Goal: Use online tool/utility: Utilize a website feature to perform a specific function

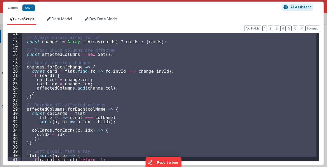
scroll to position [91, 0]
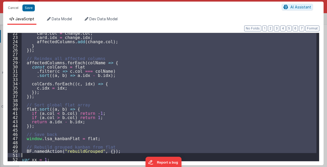
drag, startPoint x: 21, startPoint y: 47, endPoint x: 42, endPoint y: 155, distance: 110.0
click at [42, 155] on div "card . col = change . col ; card . idx = change . idx ; affectedColumns . add (…" at bounding box center [169, 99] width 296 height 137
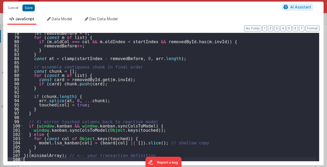
scroll to position [327, 0]
click at [311, 27] on button "Format" at bounding box center [312, 29] width 14 height 6
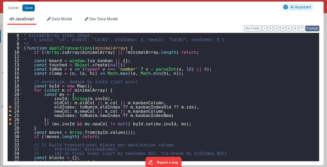
scroll to position [21, 0]
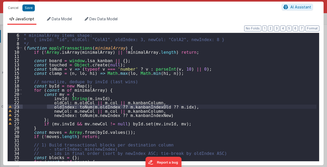
drag, startPoint x: 46, startPoint y: 107, endPoint x: 186, endPoint y: 108, distance: 139.3
click at [186, 108] on div "* minimalArray items shape: * { invId: "id", oldCol: "ColA1", oldIndex: 3, newC…" at bounding box center [170, 101] width 294 height 137
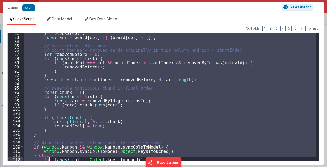
scroll to position [369, 0]
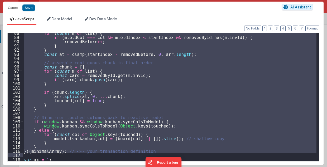
drag, startPoint x: 24, startPoint y: 44, endPoint x: 52, endPoint y: 155, distance: 114.3
click at [52, 155] on div "for ( const m of list ) { if ( m . oldCol === col && m . oldIndex < startIndex …" at bounding box center [170, 99] width 294 height 137
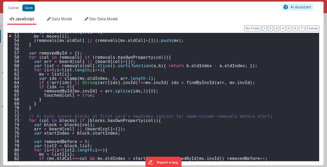
scroll to position [0, 0]
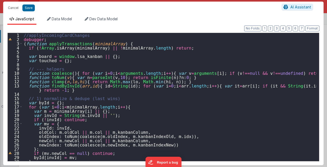
drag, startPoint x: 22, startPoint y: 43, endPoint x: 95, endPoint y: 42, distance: 73.0
click at [95, 42] on div "1 2 3 4 5 6 7 8 9 10 11 12 13 14 15 16 17 18 19 20 21 22 23 24 25 26 27 28 29 3…" at bounding box center [163, 97] width 312 height 129
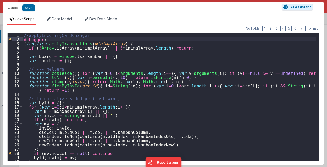
click at [71, 38] on div "//applyIncomingCardChanges debugger ; ( function applyTransactions ( minimalArr…" at bounding box center [170, 101] width 294 height 137
click at [71, 39] on div "//applyIncomingCardChanges debugger ; ( function applyTransactions ( minimalArr…" at bounding box center [170, 101] width 294 height 137
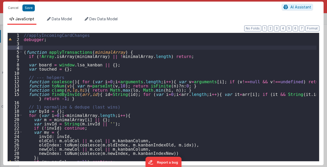
click at [70, 51] on div "//applyIncomingCardChanges debugger ; ( function applyTransactions ( minimalArr…" at bounding box center [170, 101] width 294 height 137
click at [33, 45] on div "//applyIncomingCardChanges debugger ; ( function applyTransactions ( minimalArr…" at bounding box center [170, 101] width 294 height 137
drag, startPoint x: 23, startPoint y: 51, endPoint x: 122, endPoint y: 52, distance: 99.2
click at [122, 52] on div "//applyIncomingCardChanges debugger ; ( function applyTransactions ( minimalArr…" at bounding box center [170, 101] width 294 height 137
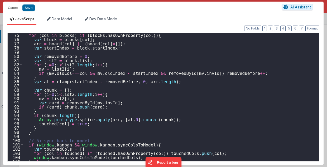
scroll to position [348, 0]
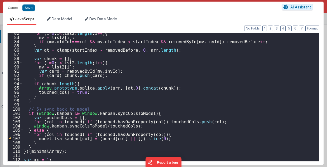
click at [137, 113] on div "for ( i = 0 ; i < list2 . length ; i ++ ) { mv = list2 [ i ] ; if ( mv . oldCol…" at bounding box center [170, 99] width 294 height 137
click at [44, 129] on div "for ( i = 0 ; i < list2 . length ; i ++ ) { mv = list2 [ i ] ; if ( mv . oldCol…" at bounding box center [170, 99] width 294 height 137
click at [45, 129] on div "for ( i = 0 ; i < list2 . length ; i ++ ) { mv = list2 [ i ] ; if ( mv . oldCol…" at bounding box center [170, 99] width 294 height 137
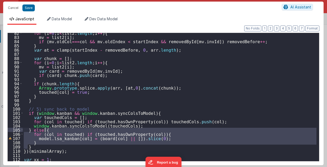
click at [45, 129] on div "for ( i = 0 ; i < list2 . length ; i ++ ) { mv = list2 [ i ] ; if ( mv . oldCol…" at bounding box center [170, 99] width 294 height 137
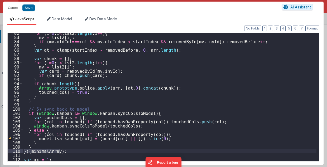
drag, startPoint x: 23, startPoint y: 151, endPoint x: 62, endPoint y: 151, distance: 39.6
click at [62, 151] on div "for ( i = 0 ; i < list2 . length ; i ++ ) { mv = list2 [ i ] ; if ( mv . oldCol…" at bounding box center [170, 99] width 294 height 137
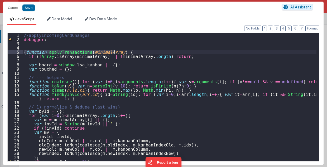
scroll to position [0, 0]
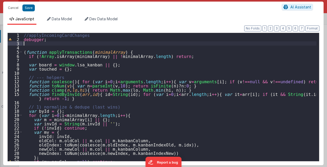
click at [78, 45] on div "//applyIncomingCardChanges debugger ; ( function applyTransactions ( minimalArr…" at bounding box center [170, 101] width 294 height 137
